Goal: Task Accomplishment & Management: Complete application form

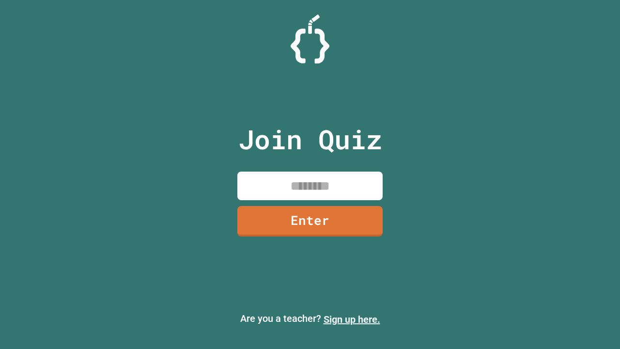
click at [352, 319] on link "Sign up here." at bounding box center [352, 319] width 57 height 12
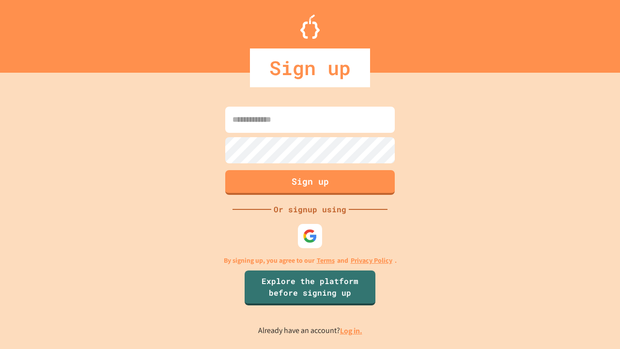
click at [352, 330] on link "Log in." at bounding box center [351, 330] width 22 height 10
